Goal: Transaction & Acquisition: Purchase product/service

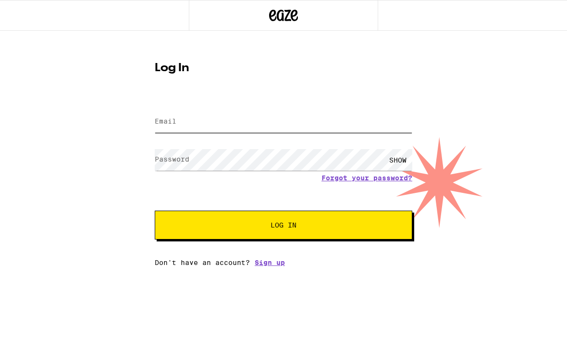
type input "[EMAIL_ADDRESS][DOMAIN_NAME]"
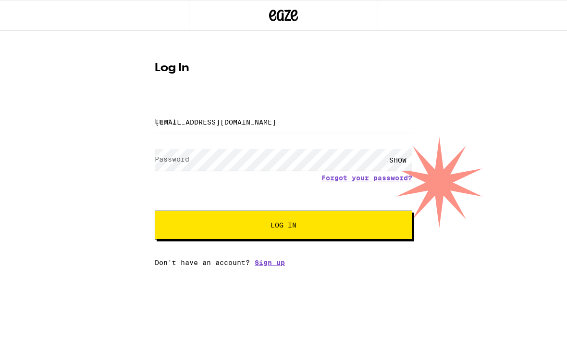
click at [283, 226] on button "Log In" at bounding box center [283, 224] width 257 height 29
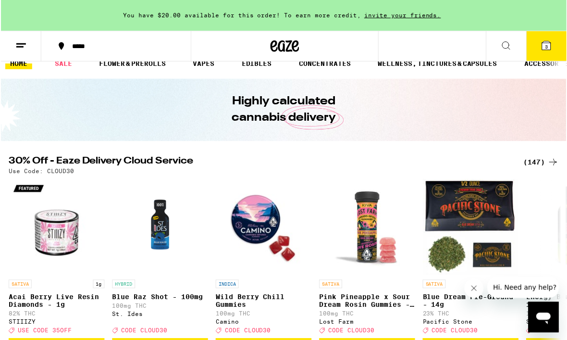
scroll to position [14, 0]
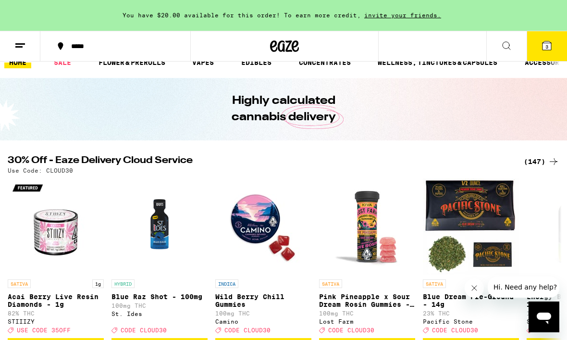
click at [61, 68] on link "SALE" at bounding box center [62, 63] width 27 height 12
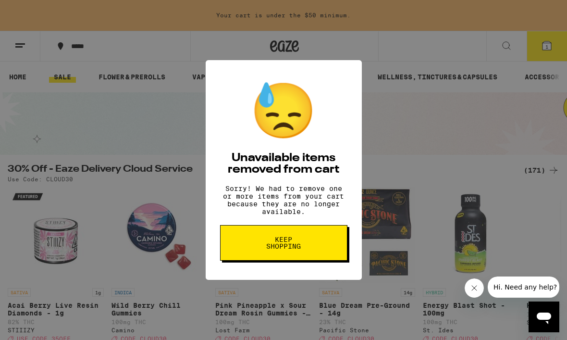
click at [532, 237] on div "😓 Unavailable items removed from cart Sorry! We had to remove one or more items…" at bounding box center [283, 170] width 567 height 340
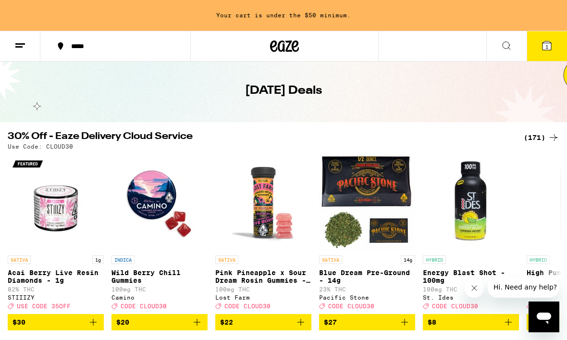
scroll to position [30, 0]
